Goal: Task Accomplishment & Management: Use online tool/utility

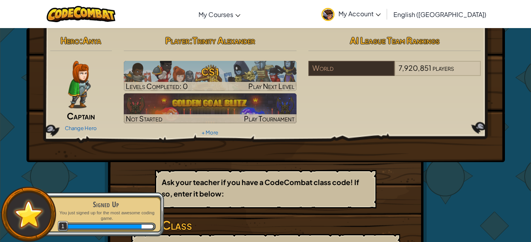
click at [79, 64] on img at bounding box center [79, 84] width 23 height 47
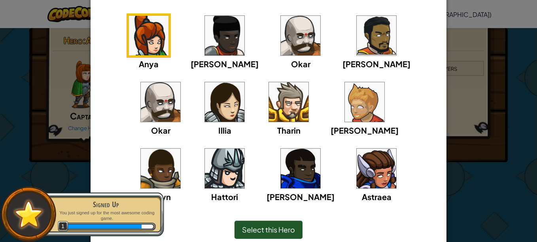
scroll to position [62, 0]
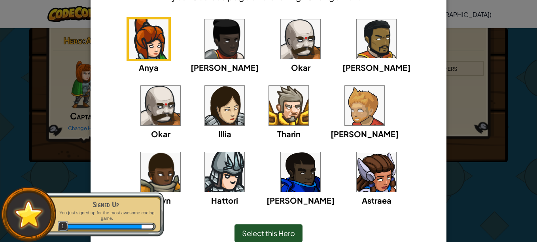
click at [357, 159] on img at bounding box center [377, 172] width 40 height 40
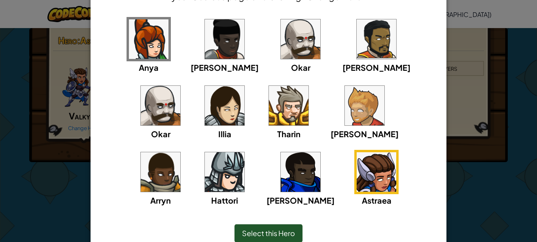
click at [257, 231] on span "Select this Hero" at bounding box center [268, 233] width 53 height 9
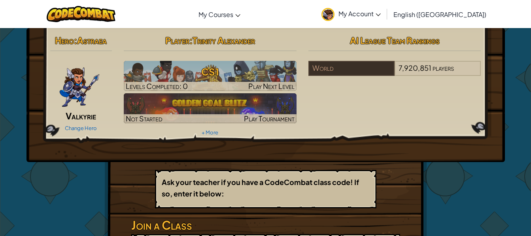
click at [448, 177] on div "Hero : Astraea Valkyrie Change Hero Player : [PERSON_NAME] CS1 Levels Completed…" at bounding box center [265, 173] width 463 height 291
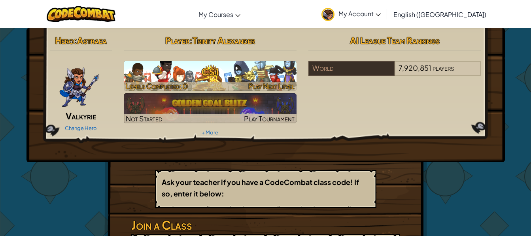
click at [215, 62] on img at bounding box center [210, 76] width 173 height 30
